Goal: Task Accomplishment & Management: Manage account settings

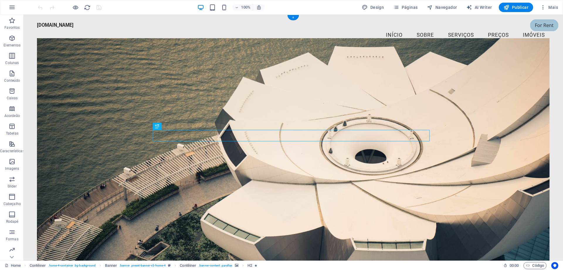
click at [346, 190] on figure at bounding box center [293, 150] width 513 height 224
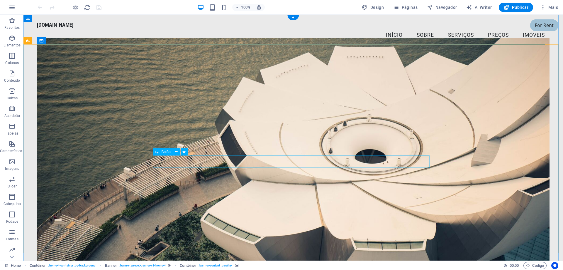
click at [406, 193] on figure at bounding box center [293, 150] width 513 height 224
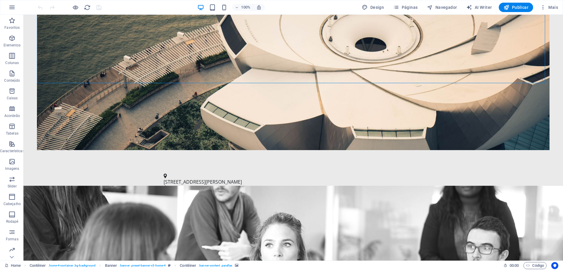
scroll to position [205, 0]
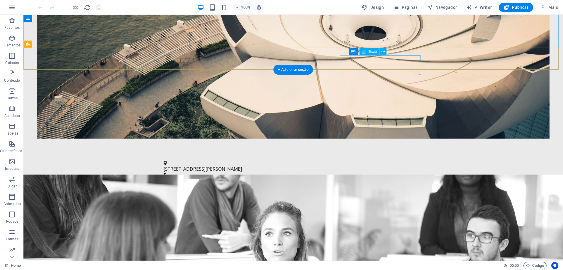
click at [241, 187] on link "[EMAIL_ADDRESS][DOMAIN_NAME]" at bounding box center [203, 190] width 76 height 6
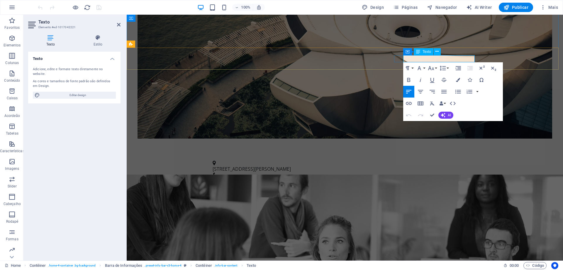
click at [290, 187] on link "[EMAIL_ADDRESS][DOMAIN_NAME]" at bounding box center [252, 190] width 76 height 6
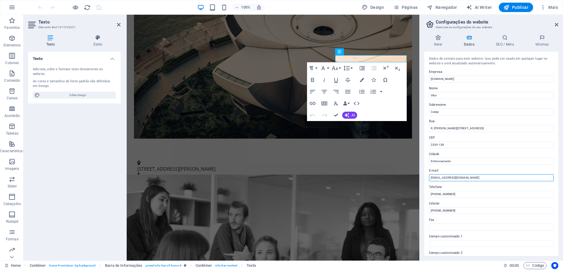
click at [452, 178] on input "[EMAIL_ADDRESS][DOMAIN_NAME]" at bounding box center [491, 177] width 125 height 7
type input "[EMAIL_ADDRESS][DOMAIN_NAME]"
click at [471, 186] on label "Telefone" at bounding box center [491, 186] width 125 height 7
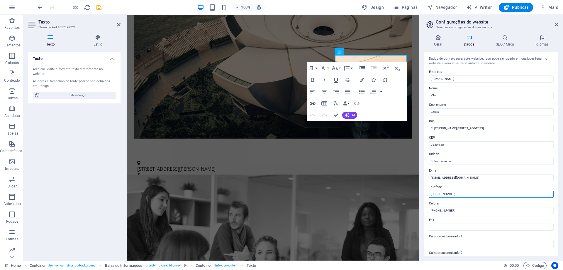
click at [471, 190] on input "[PHONE_NUMBER]" at bounding box center [491, 193] width 125 height 7
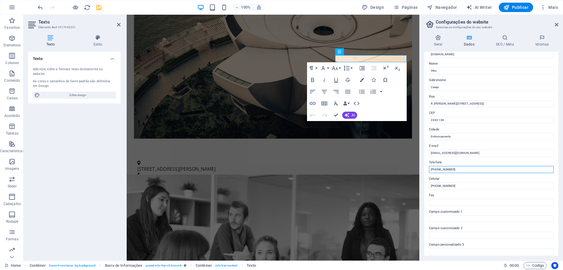
scroll to position [29, 0]
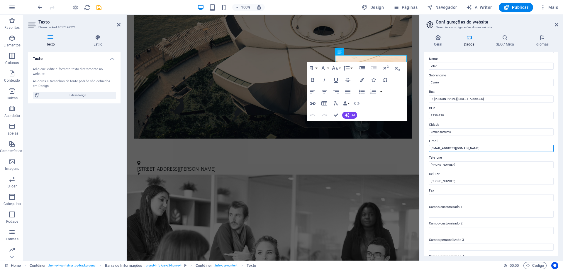
drag, startPoint x: 463, startPoint y: 148, endPoint x: 424, endPoint y: 148, distance: 39.3
click at [424, 148] on div "Geral Dados SEO / Meta Idiomas Nome do Website [DOMAIN_NAME] Logotipo Arraste o…" at bounding box center [491, 145] width 143 height 230
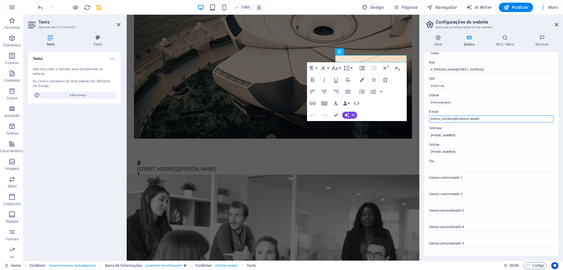
scroll to position [78, 0]
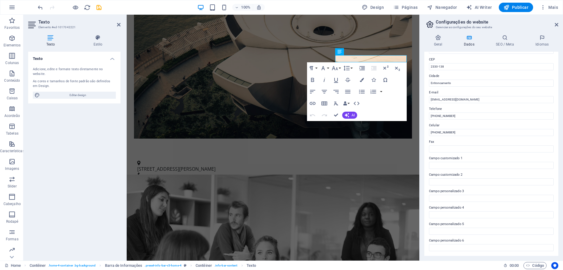
click at [465, 256] on div "Geral Dados SEO / Meta Idiomas Nome do Website [DOMAIN_NAME] Logotipo Arraste o…" at bounding box center [491, 145] width 143 height 230
click at [443, 163] on input "Campo customizado 1" at bounding box center [491, 165] width 125 height 7
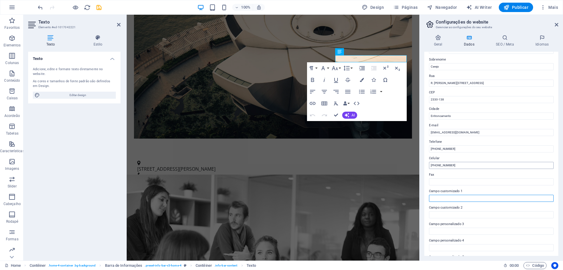
scroll to position [59, 0]
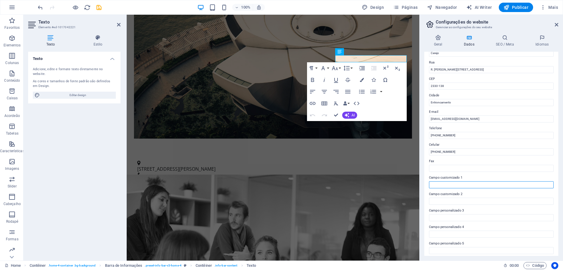
click at [453, 186] on input "Campo customizado 1" at bounding box center [491, 184] width 125 height 7
click at [475, 185] on input "Campo customizado 1" at bounding box center [491, 184] width 125 height 7
click at [500, 177] on label "Campo customizado 1" at bounding box center [491, 177] width 125 height 7
click at [500, 181] on input "Campo customizado 1" at bounding box center [491, 184] width 125 height 7
click at [477, 175] on label "Campo customizado 1" at bounding box center [491, 177] width 125 height 7
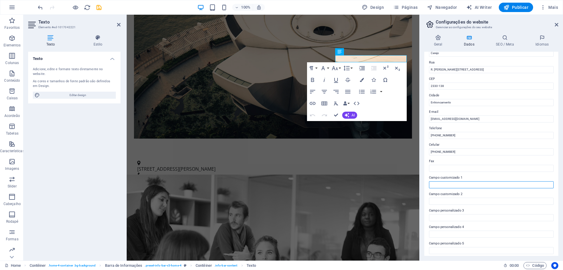
click at [477, 181] on input "Campo customizado 1" at bounding box center [491, 184] width 125 height 7
click at [496, 185] on input "Imóveis de vários setores comerciais, industriais e agricolas" at bounding box center [491, 184] width 125 height 7
click at [464, 183] on input "Imóveis de vários setores comerciais, industriais, agrícolas e Turismo" at bounding box center [491, 184] width 125 height 7
type input "Imóveis de vários setores de atividade, comerciais, industriais, agrícolas e Tu…"
click at [522, 191] on label "Campo customizado 2" at bounding box center [491, 193] width 125 height 7
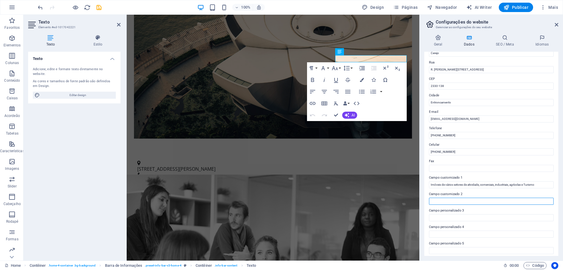
click at [522, 197] on input "Campo customizado 2" at bounding box center [491, 200] width 125 height 7
click at [498, 211] on label "Campo personalizado 3" at bounding box center [491, 210] width 125 height 7
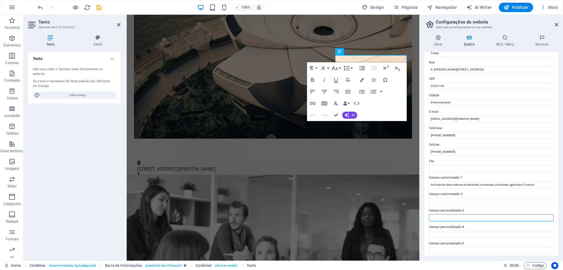
click at [498, 214] on input "Campo personalizado 3" at bounding box center [491, 217] width 125 height 7
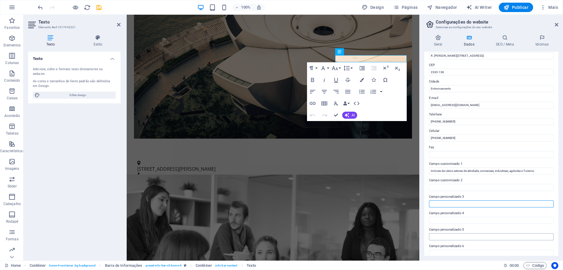
scroll to position [78, 0]
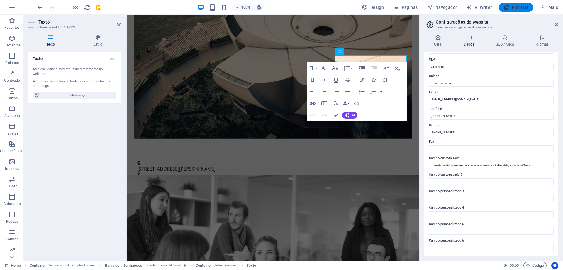
click at [521, 7] on span "Publicar" at bounding box center [516, 7] width 25 height 6
